Goal: Task Accomplishment & Management: Manage account settings

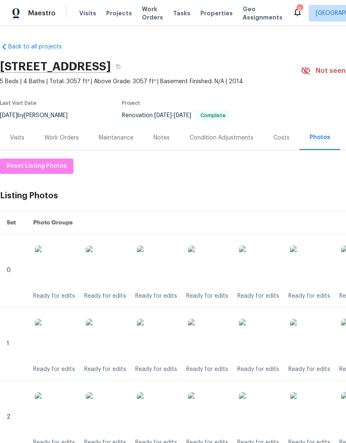
click at [85, 15] on span "Visits" at bounding box center [87, 13] width 17 height 8
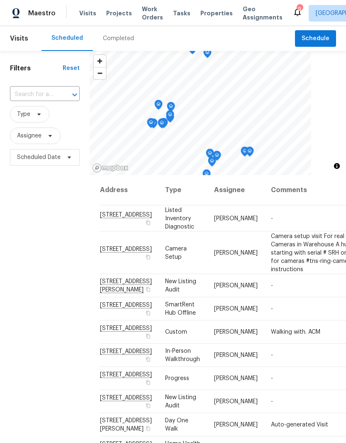
click at [45, 94] on input "text" at bounding box center [33, 94] width 46 height 13
type input "733 pi"
click at [39, 120] on li "[STREET_ADDRESS]" at bounding box center [44, 114] width 69 height 14
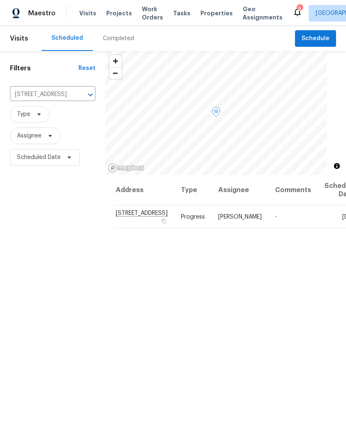
click at [0, 0] on icon at bounding box center [0, 0] width 0 height 0
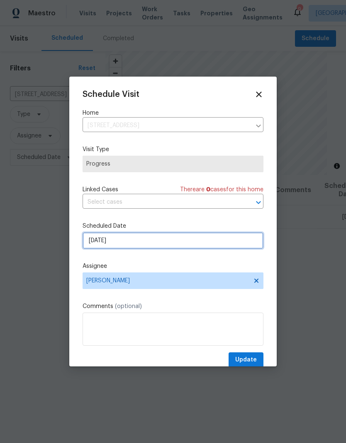
click at [199, 241] on input "[DATE]" at bounding box center [172, 240] width 181 height 17
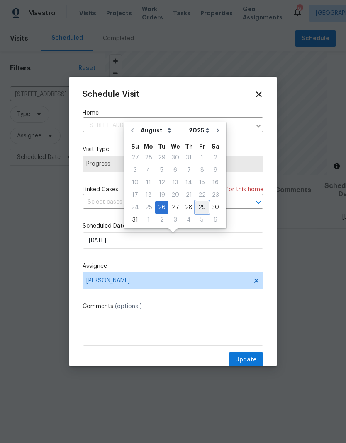
click at [200, 209] on div "29" at bounding box center [201, 208] width 13 height 12
type input "[DATE]"
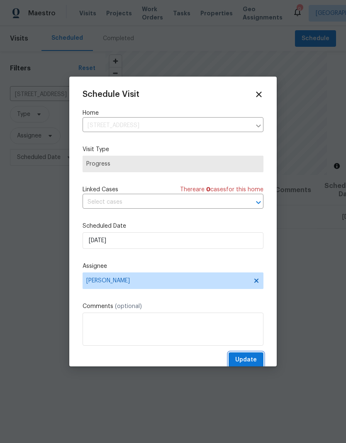
click at [249, 358] on span "Update" at bounding box center [246, 360] width 22 height 10
